Goal: Task Accomplishment & Management: Complete application form

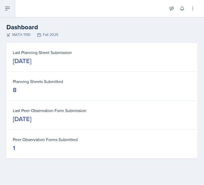
click at [2, 12] on button at bounding box center [7, 8] width 15 height 17
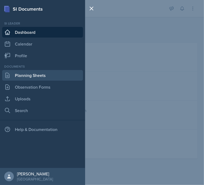
click at [48, 72] on link "Planning Sheets" at bounding box center [42, 75] width 81 height 11
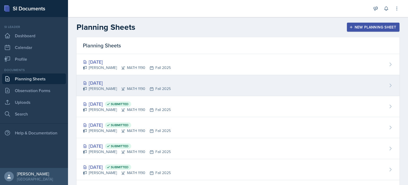
click at [153, 84] on div "[DATE]" at bounding box center [127, 82] width 88 height 7
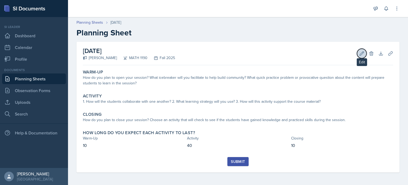
click at [203, 51] on icon at bounding box center [362, 53] width 4 height 4
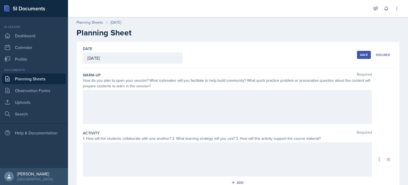
click at [203, 59] on div "Date [DATE] [DATE] 31 1 2 3 4 5 6 7 8 9 10 11 12 13 14 15 16 17 18 19 20 21 22 …" at bounding box center [238, 55] width 310 height 26
click at [203, 108] on div at bounding box center [227, 107] width 289 height 34
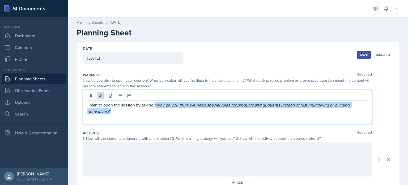
drag, startPoint x: 156, startPoint y: 103, endPoint x: 169, endPoint y: 111, distance: 14.9
click at [169, 111] on p "I plan to open the session by asking: “Why do you think we need special rules f…" at bounding box center [227, 107] width 280 height 13
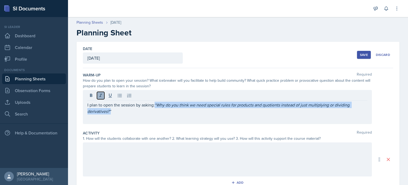
click at [101, 96] on icon at bounding box center [100, 95] width 3 height 3
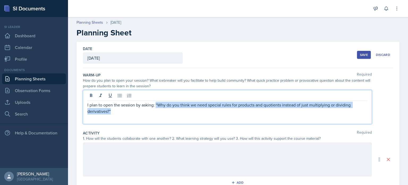
click at [141, 112] on p "I plan to open the session by asking: “Why do you think we need special rules f…" at bounding box center [227, 107] width 280 height 13
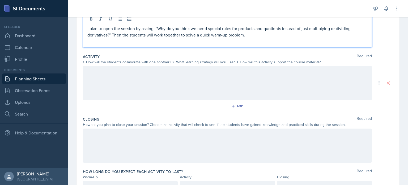
click at [151, 81] on div at bounding box center [227, 83] width 289 height 34
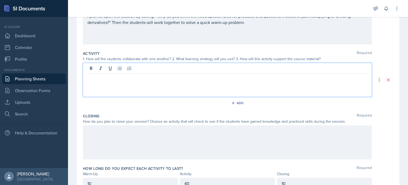
scroll to position [80, 0]
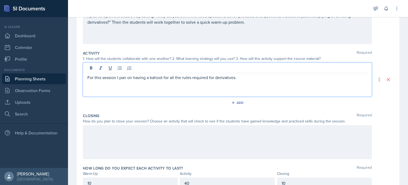
drag, startPoint x: 155, startPoint y: 75, endPoint x: 145, endPoint y: 93, distance: 20.2
click at [145, 93] on div "For this session I pan on having a kahoot for all the rules required for deriva…" at bounding box center [227, 79] width 289 height 34
click at [203, 82] on div "For this session I pan on having a Kahoot for all the rules required for deriva…" at bounding box center [227, 79] width 289 height 34
drag, startPoint x: 230, startPoint y: 78, endPoint x: 85, endPoint y: 65, distance: 145.7
click at [85, 65] on div "For this session I pan on having a Kahoot for all the rules required for deriva…" at bounding box center [227, 79] width 289 height 34
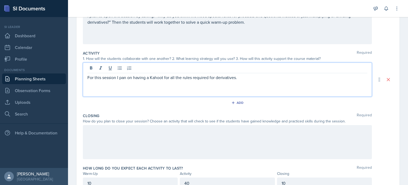
copy p "For this session I pan on having a Kahoot for all the rules required for deriva…"
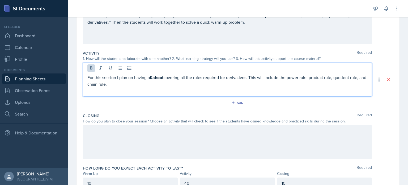
drag, startPoint x: 119, startPoint y: 86, endPoint x: 80, endPoint y: 76, distance: 40.3
click at [80, 76] on div "Date [DATE] [DATE] 31 1 2 3 4 5 6 7 8 9 10 11 12 13 14 15 16 17 18 19 20 21 22 …" at bounding box center [238, 79] width 323 height 235
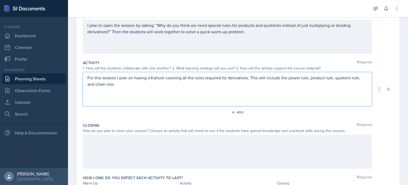
click at [163, 81] on p "For this session I plan on having a Kahoot covering all the rules required for …" at bounding box center [227, 80] width 280 height 13
click at [163, 82] on p "For this session I plan on having a Kahoot covering all the rules required for …" at bounding box center [227, 80] width 280 height 13
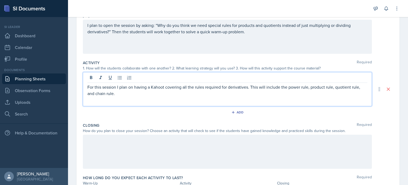
scroll to position [80, 0]
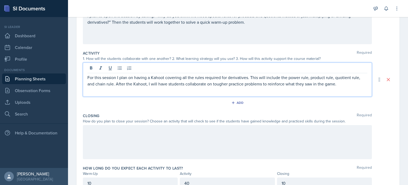
click at [203, 130] on div at bounding box center [227, 142] width 289 height 34
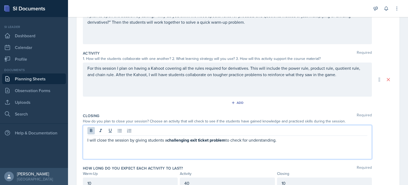
drag, startPoint x: 285, startPoint y: 140, endPoint x: 75, endPoint y: 131, distance: 210.6
click at [75, 131] on div "Date [DATE] [DATE] 31 1 2 3 4 5 6 7 8 9 10 11 12 13 14 15 16 17 18 19 20 21 22 …" at bounding box center [238, 86] width 340 height 248
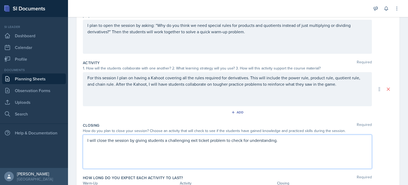
click at [165, 155] on div "I will close the session by giving students a challenging exit ticket problem t…" at bounding box center [227, 151] width 289 height 34
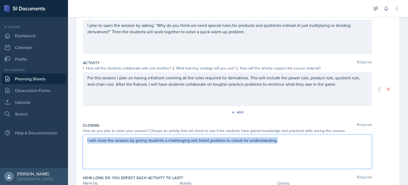
scroll to position [80, 0]
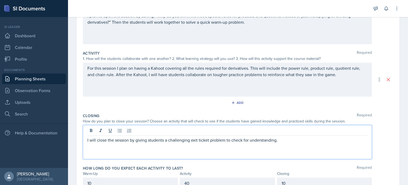
click at [163, 155] on div "I will close the session by giving students a challenging exit ticket problem t…" at bounding box center [227, 142] width 289 height 34
click at [203, 146] on div "I will close the session by giving students a challenging exit ticket problem t…" at bounding box center [227, 142] width 289 height 34
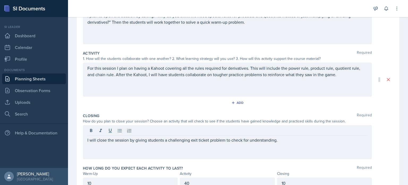
click at [203, 143] on div "I will close the session by giving students a challenging exit ticket problem t…" at bounding box center [227, 142] width 289 height 34
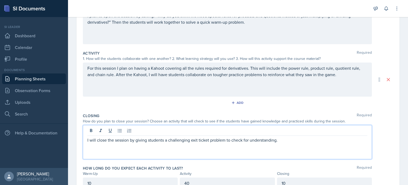
click at [203, 125] on div "I will close the session by giving students a challenging exit ticket problem t…" at bounding box center [227, 142] width 289 height 34
drag, startPoint x: 266, startPoint y: 110, endPoint x: 275, endPoint y: 121, distance: 14.7
click at [203, 110] on div "Activity Required 1. How will the students collaborate with one another? 2. Wha…" at bounding box center [238, 79] width 310 height 62
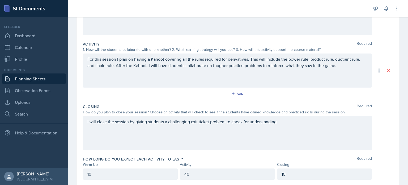
scroll to position [0, 0]
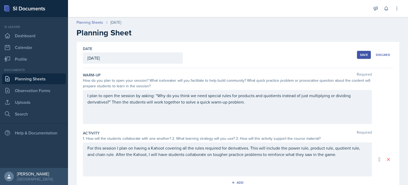
click at [203, 53] on div "Save" at bounding box center [364, 55] width 8 height 4
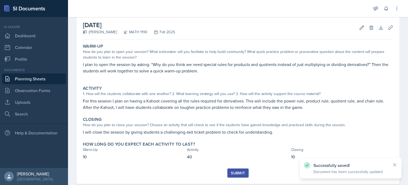
scroll to position [26, 0]
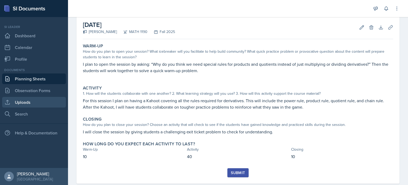
click at [32, 102] on link "Uploads" at bounding box center [34, 102] width 64 height 11
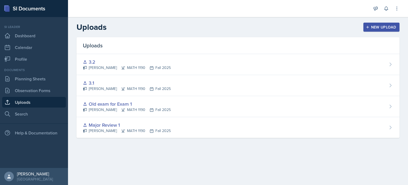
click at [203, 28] on div "New Upload" at bounding box center [381, 27] width 29 height 4
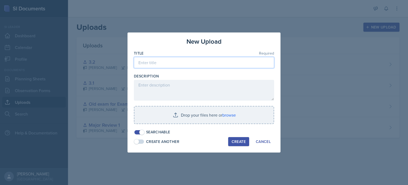
click at [163, 64] on input at bounding box center [204, 62] width 140 height 11
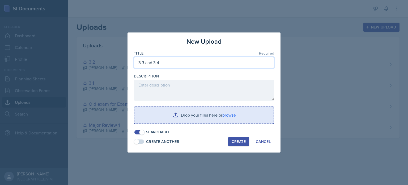
type input "3.3 and 3.4"
click at [199, 114] on input "file" at bounding box center [203, 114] width 139 height 17
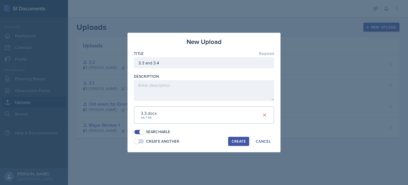
click at [203, 139] on div "Create" at bounding box center [239, 141] width 14 height 4
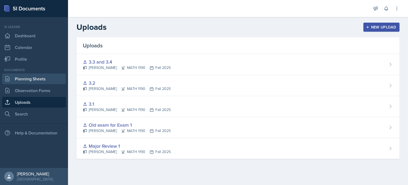
click at [43, 81] on link "Planning Sheets" at bounding box center [34, 78] width 64 height 11
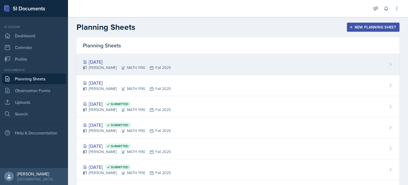
click at [111, 65] on div "[DATE]" at bounding box center [127, 61] width 88 height 7
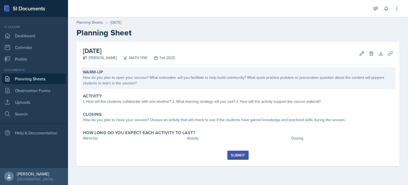
click at [151, 78] on div "How do you plan to open your session? What icebreaker will you facilitate to he…" at bounding box center [238, 80] width 310 height 11
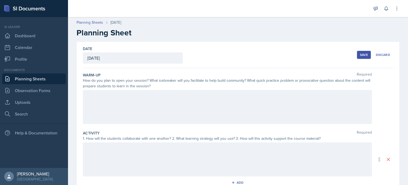
click at [157, 97] on div at bounding box center [227, 107] width 289 height 34
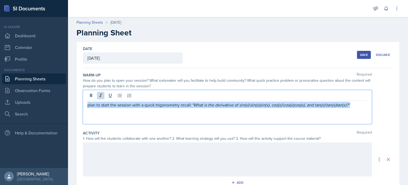
drag, startPoint x: 355, startPoint y: 104, endPoint x: 70, endPoint y: 98, distance: 285.1
click at [70, 98] on div "Date [DATE] [DATE] 31 1 2 3 4 5 6 7 8 9 10 11 12 13 14 15 16 17 18 19 20 21 22 …" at bounding box center [238, 166] width 340 height 248
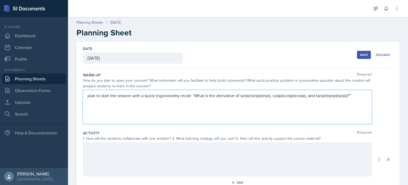
click at [121, 114] on div "plan to start the session with a quick trigonometry recall: “What is the deriva…" at bounding box center [227, 107] width 289 height 34
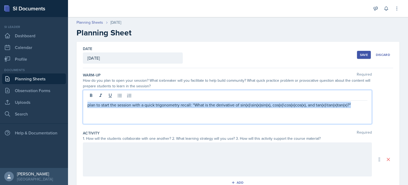
click at [88, 107] on p "plan to start the session with a quick trigonometry recall: “What is the deriva…" at bounding box center [227, 104] width 280 height 6
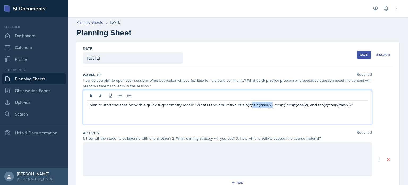
drag, startPoint x: 252, startPoint y: 105, endPoint x: 271, endPoint y: 106, distance: 19.7
click at [203, 106] on p "I plan to start the session with a quick trigonometry recall: “What is the deri…" at bounding box center [227, 104] width 280 height 6
drag, startPoint x: 265, startPoint y: 105, endPoint x: 288, endPoint y: 106, distance: 22.6
click at [203, 106] on p "I plan to start the session with a quick trigonometry recall: “What is the deri…" at bounding box center [227, 104] width 280 height 6
drag, startPoint x: 286, startPoint y: 105, endPoint x: 305, endPoint y: 107, distance: 20.0
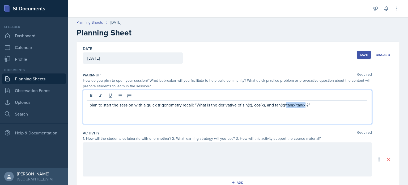
click at [203, 107] on p "I plan to start the session with a quick trigonometry recall: “What is the deri…" at bounding box center [227, 104] width 280 height 6
click at [203, 106] on p "I plan to start the session with a quick trigonometry recall: “What is the deri…" at bounding box center [227, 104] width 280 height 6
click at [203, 104] on p "I plan to start the session with a quick trigonometry recall: “What is the deri…" at bounding box center [227, 104] width 280 height 6
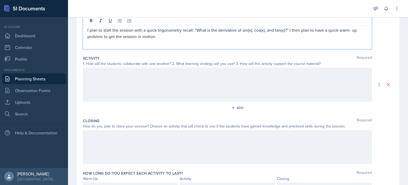
scroll to position [104, 0]
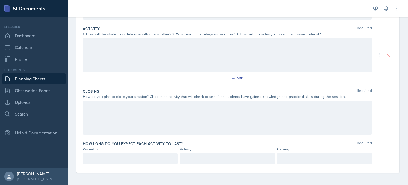
click at [168, 161] on div at bounding box center [130, 158] width 95 height 11
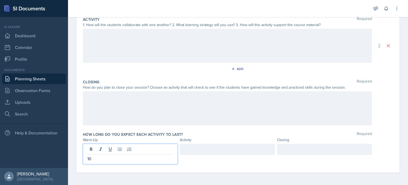
click at [203, 152] on div at bounding box center [227, 148] width 95 height 11
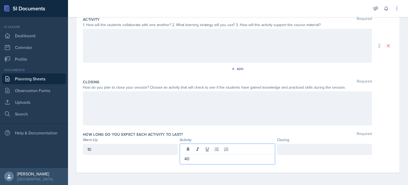
click at [203, 148] on div at bounding box center [324, 148] width 95 height 11
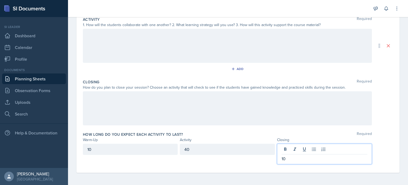
click at [203, 128] on div "Closing Required How do you plan to close your session? Choose an activity that…" at bounding box center [238, 103] width 310 height 52
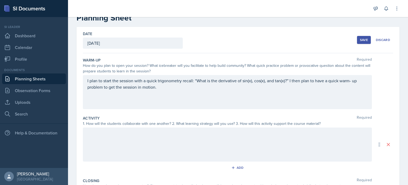
scroll to position [0, 0]
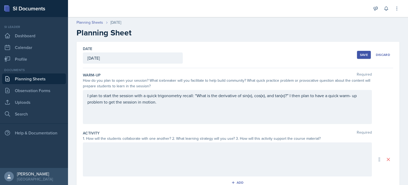
click at [203, 56] on div "Save" at bounding box center [364, 55] width 8 height 4
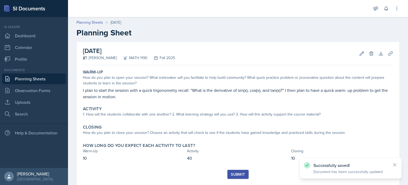
click at [32, 79] on link "Planning Sheets" at bounding box center [34, 78] width 64 height 11
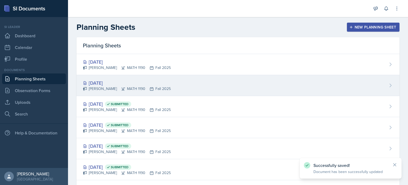
click at [107, 91] on div "[PERSON_NAME] MATH 1190 Fall 2025" at bounding box center [127, 89] width 88 height 6
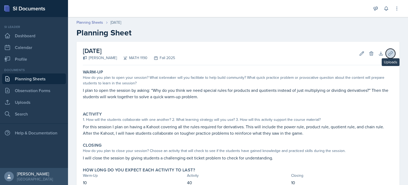
click at [203, 53] on icon at bounding box center [390, 53] width 4 height 4
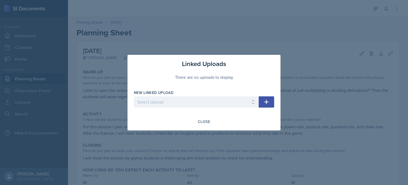
click at [203, 103] on icon "button" at bounding box center [266, 102] width 6 height 6
click at [203, 107] on p "Required" at bounding box center [196, 109] width 125 height 5
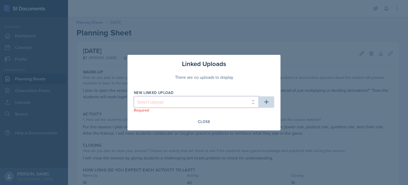
click at [203, 105] on select "Select Upload Major Review 1 Old exam for Exam 1 3.1 3.2 3.3 and 3.4" at bounding box center [196, 101] width 125 height 11
select select "70f9189c-bfda-462f-913d-9ba5a47cd391"
click at [134, 96] on select "Select Upload Major Review 1 Old exam for Exam 1 3.1 3.2 3.3 and 3.4" at bounding box center [196, 101] width 125 height 11
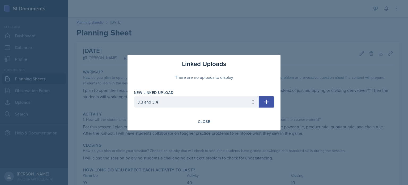
click at [203, 103] on icon "button" at bounding box center [266, 102] width 6 height 6
select select
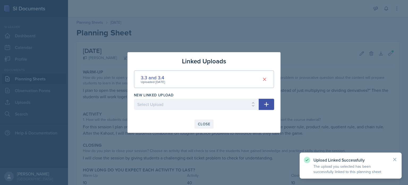
click at [202, 124] on div "Close" at bounding box center [204, 124] width 12 height 4
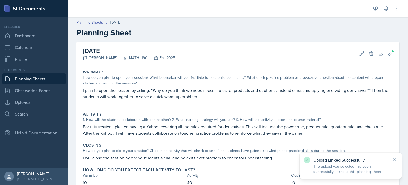
click at [37, 78] on link "Planning Sheets" at bounding box center [34, 78] width 64 height 11
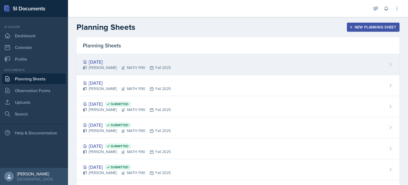
click at [116, 61] on div "[DATE]" at bounding box center [127, 61] width 88 height 7
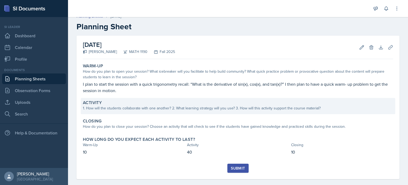
scroll to position [13, 0]
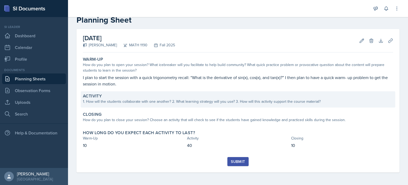
click at [183, 105] on div "Activity 1. How will the students collaborate with one another? 2. What learnin…" at bounding box center [238, 99] width 315 height 16
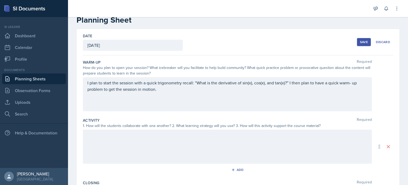
click at [162, 139] on div at bounding box center [227, 146] width 289 height 34
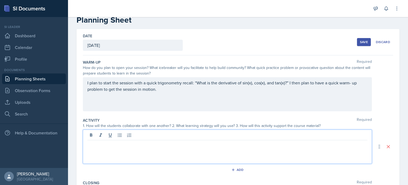
scroll to position [22, 0]
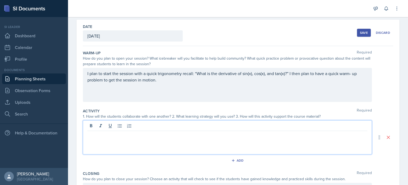
paste div
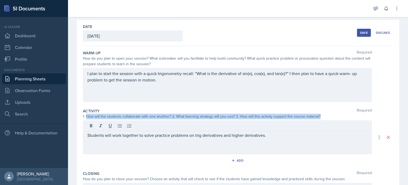
drag, startPoint x: 86, startPoint y: 116, endPoint x: 329, endPoint y: 114, distance: 242.8
click at [203, 114] on div "1. How will the students collaborate with one another? 2. What learning strateg…" at bounding box center [227, 116] width 289 height 6
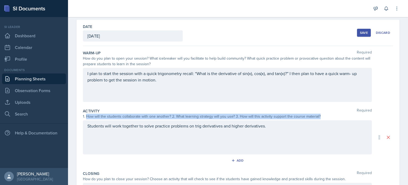
copy div "How will the students collaborate with one another? 2. What learning strategy w…"
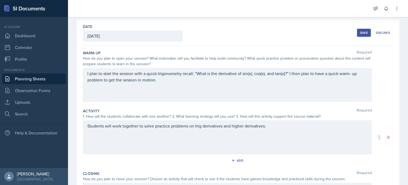
click at [203, 120] on div "Activity Required 1. How will the students collaborate with one another? 2. Wha…" at bounding box center [238, 137] width 310 height 62
click at [203, 125] on div "Students will work together to solve practice problems on trig derivatives and …" at bounding box center [227, 137] width 289 height 34
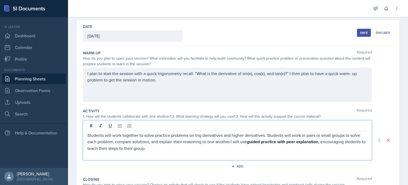
click at [203, 141] on p "Students will work together to solve practice problems on trig derivatives and …" at bounding box center [227, 141] width 280 height 19
click at [203, 142] on p "Students will work together to solve practice problems on trig derivatives and …" at bounding box center [227, 141] width 280 height 19
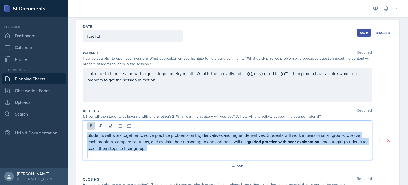
drag, startPoint x: 177, startPoint y: 152, endPoint x: 84, endPoint y: 131, distance: 94.5
click at [84, 131] on div "Students will work together to solve practice problems on trig derivatives and …" at bounding box center [227, 140] width 289 height 40
click at [157, 145] on p "Students will work together to solve practice problems on trig derivatives and …" at bounding box center [227, 141] width 280 height 19
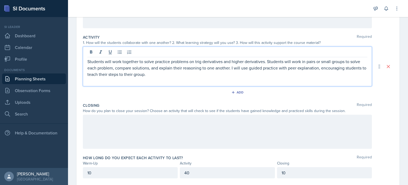
scroll to position [109, 0]
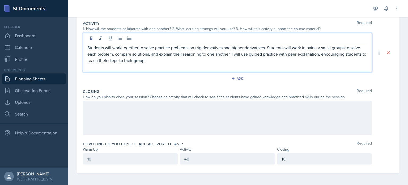
click at [191, 110] on div at bounding box center [227, 118] width 289 height 34
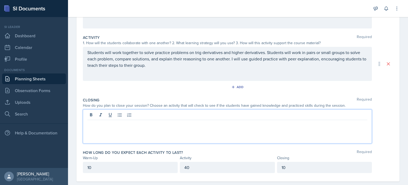
scroll to position [104, 0]
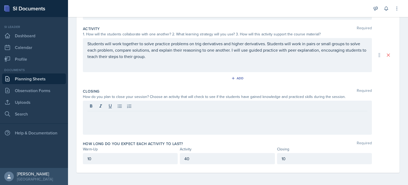
click at [172, 99] on div "Closing Required How do you plan to close your session? Choose an activity that…" at bounding box center [238, 112] width 310 height 52
click at [181, 117] on div at bounding box center [227, 117] width 289 height 34
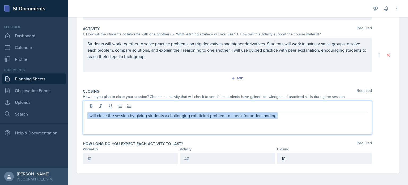
click at [192, 120] on p at bounding box center [227, 121] width 280 height 6
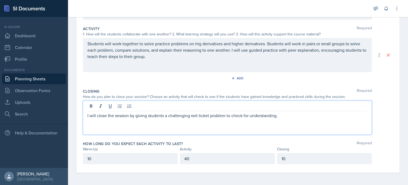
click at [203, 86] on div "Closing Required How do you plan to close your session? Choose an activity that…" at bounding box center [238, 112] width 310 height 52
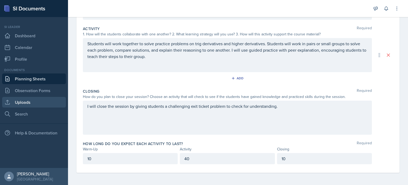
click at [40, 101] on link "Uploads" at bounding box center [34, 102] width 64 height 11
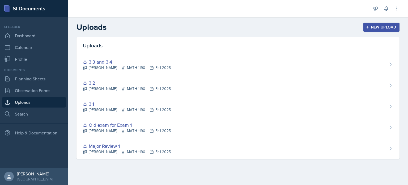
click at [203, 23] on button "New Upload" at bounding box center [381, 27] width 36 height 9
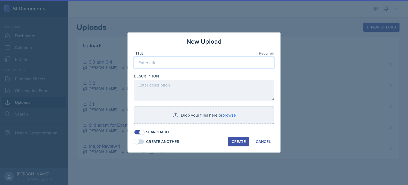
click at [156, 64] on input at bounding box center [204, 62] width 140 height 11
type input "3.5 and 3.6"
click at [196, 71] on div at bounding box center [204, 70] width 140 height 5
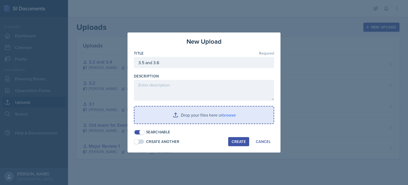
click at [203, 117] on input "file" at bounding box center [203, 114] width 139 height 17
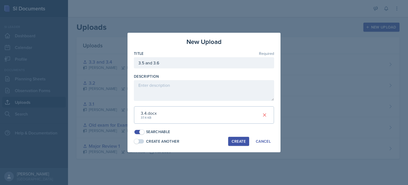
click at [203, 142] on div "Create" at bounding box center [239, 141] width 14 height 4
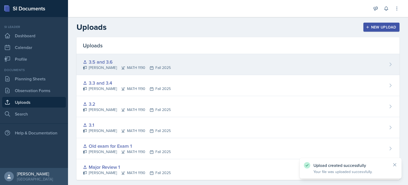
click at [152, 66] on div "[PERSON_NAME] MATH 1190 Fall 2025" at bounding box center [127, 68] width 88 height 6
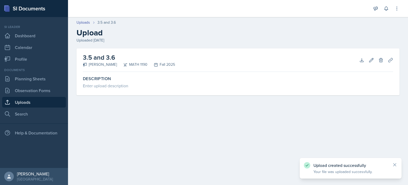
click at [107, 62] on div "[PERSON_NAME]" at bounding box center [100, 65] width 34 height 6
click at [84, 61] on h2 "3.5 and 3.6" at bounding box center [129, 58] width 92 height 10
click at [85, 60] on h2 "3.5 and 3.6" at bounding box center [129, 58] width 92 height 10
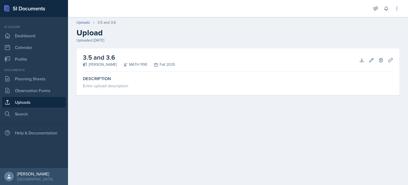
click at [109, 66] on div "[PERSON_NAME]" at bounding box center [100, 65] width 34 height 6
click at [85, 21] on link "Uploads" at bounding box center [84, 23] width 14 height 6
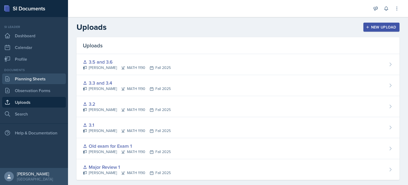
click at [27, 81] on link "Planning Sheets" at bounding box center [34, 78] width 64 height 11
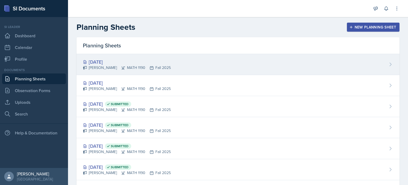
click at [145, 72] on div "[DATE] [PERSON_NAME] MATH 1190 Fall 2025" at bounding box center [238, 64] width 323 height 21
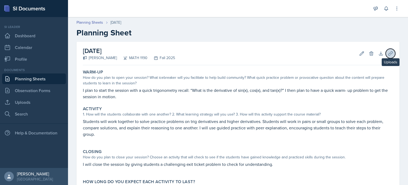
click at [203, 56] on icon at bounding box center [390, 53] width 5 height 5
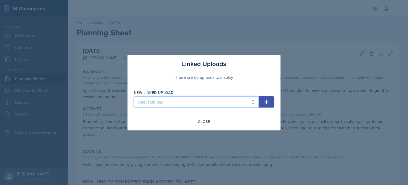
click at [203, 100] on select "Select Upload Major Review 1 Old exam for Exam 1 3.1 3.2 3.3 and 3.4 3.5 and 3.6" at bounding box center [196, 101] width 125 height 11
select select "458260fa-4e44-4fcb-833c-60c30fdab7c0"
click at [134, 96] on select "Select Upload Major Review 1 Old exam for Exam 1 3.1 3.2 3.3 and 3.4 3.5 and 3.6" at bounding box center [196, 101] width 125 height 11
click at [203, 97] on button "button" at bounding box center [266, 101] width 15 height 11
select select
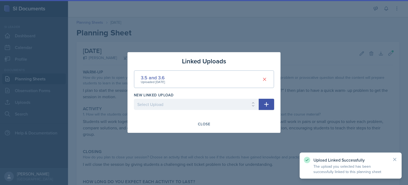
click at [203, 31] on div at bounding box center [204, 92] width 408 height 185
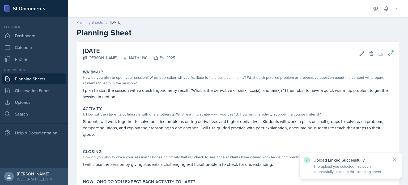
click at [95, 24] on link "Planning Sheets" at bounding box center [90, 23] width 27 height 6
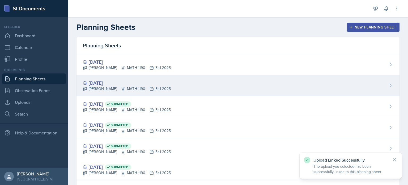
click at [146, 80] on div "[DATE]" at bounding box center [127, 82] width 88 height 7
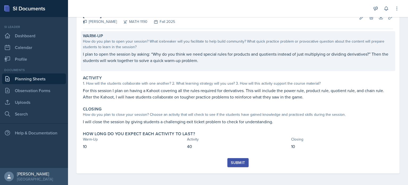
scroll to position [37, 0]
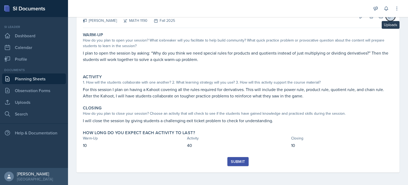
click at [203, 18] on icon at bounding box center [390, 16] width 5 height 5
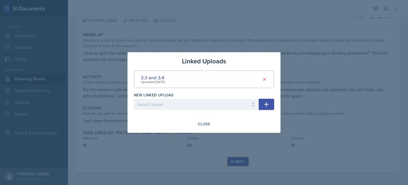
click at [203, 52] on div at bounding box center [204, 92] width 408 height 185
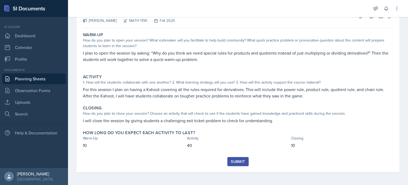
click at [203, 159] on div "Submit" at bounding box center [238, 161] width 14 height 4
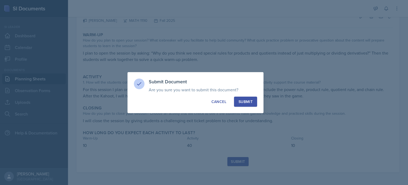
click at [203, 103] on button "Submit" at bounding box center [245, 101] width 23 height 10
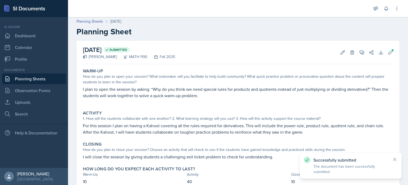
scroll to position [0, 0]
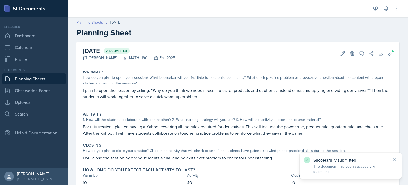
click at [98, 22] on link "Planning Sheets" at bounding box center [90, 23] width 27 height 6
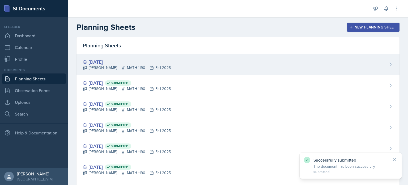
click at [138, 63] on div "[DATE]" at bounding box center [127, 61] width 88 height 7
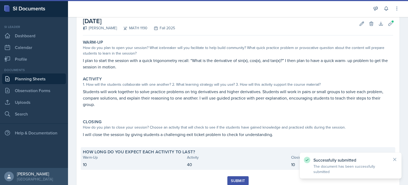
scroll to position [49, 0]
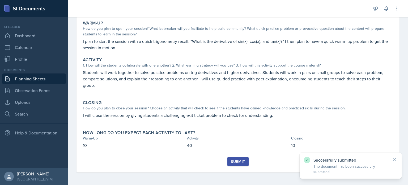
click at [203, 163] on div "Submit" at bounding box center [238, 161] width 14 height 4
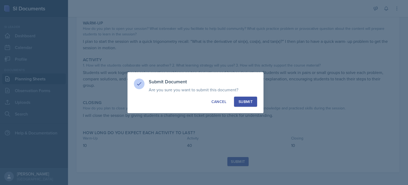
click at [203, 103] on div "Submit" at bounding box center [246, 101] width 14 height 5
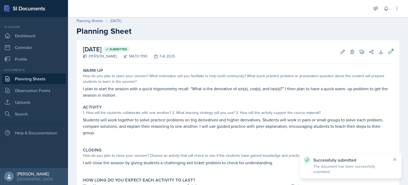
scroll to position [0, 0]
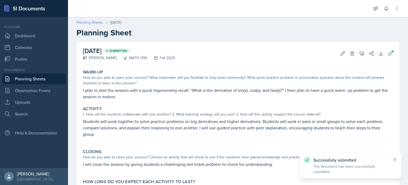
click at [91, 24] on link "Planning Sheets" at bounding box center [90, 23] width 27 height 6
